Goal: Task Accomplishment & Management: Use online tool/utility

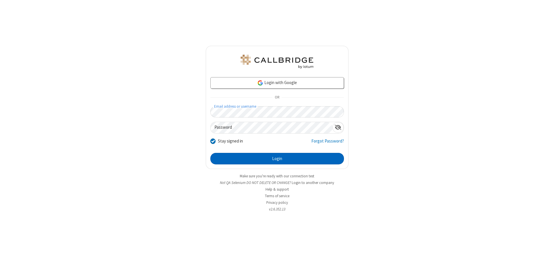
click at [277, 159] on button "Login" at bounding box center [277, 159] width 134 height 12
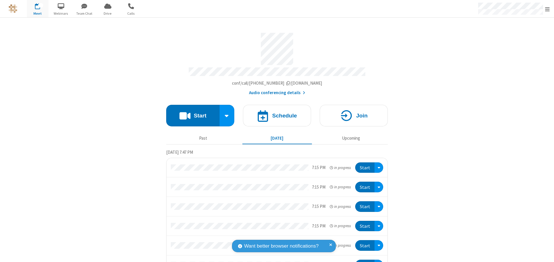
click at [190, 113] on button "Start" at bounding box center [192, 116] width 53 height 22
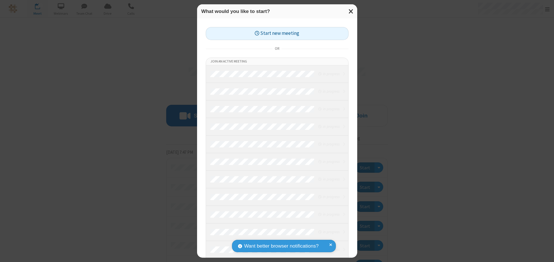
click at [277, 33] on button "Start new meeting" at bounding box center [277, 33] width 143 height 13
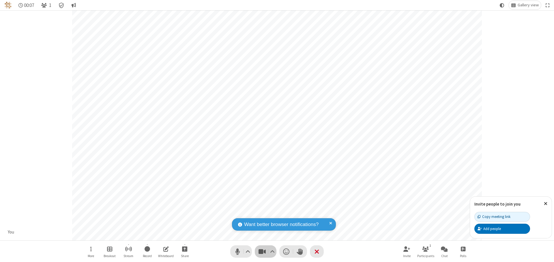
click at [262, 252] on span "Stop video (⌘+Shift+V)" at bounding box center [262, 252] width 9 height 8
click at [262, 252] on span "Start video (⌘+Shift+V)" at bounding box center [262, 252] width 9 height 8
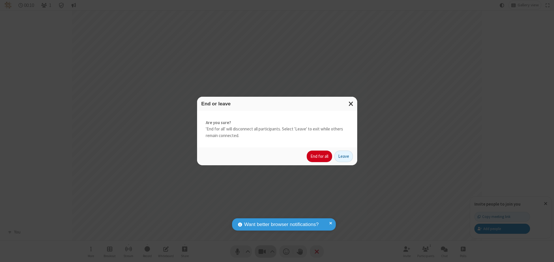
click at [320, 157] on button "End for all" at bounding box center [319, 157] width 25 height 12
